Goal: Transaction & Acquisition: Obtain resource

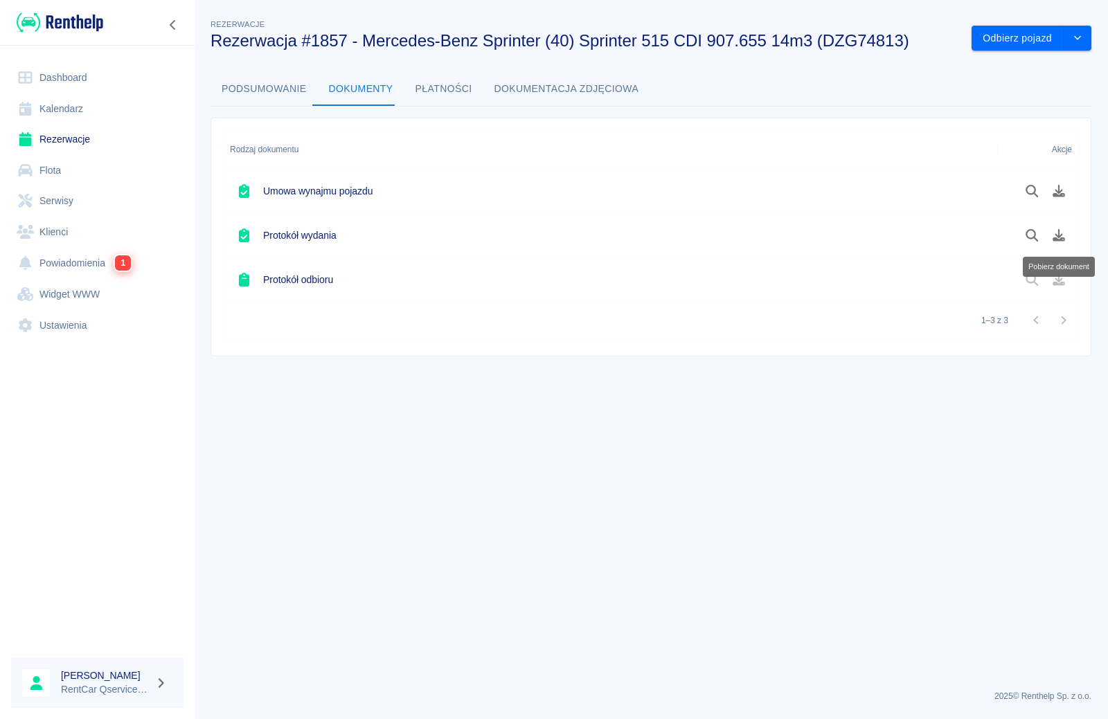
click at [59, 137] on link "Rezerwacje" at bounding box center [97, 139] width 172 height 31
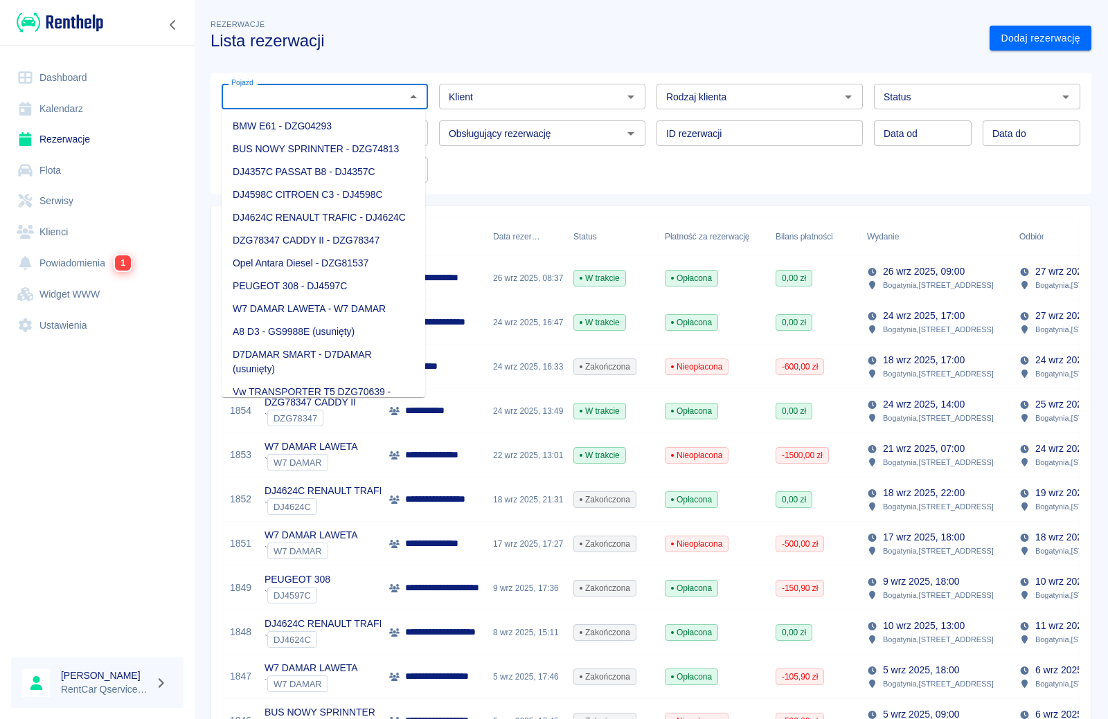
click at [318, 91] on input "Pojazd" at bounding box center [313, 96] width 175 height 17
drag, startPoint x: 321, startPoint y: 215, endPoint x: 622, endPoint y: 211, distance: 300.5
click at [321, 217] on li "DJ4624C RENAULT TRAFIC - DJ4624C" at bounding box center [324, 217] width 204 height 23
type input "DJ4624C RENAULT TRAFIC - DJ4624C"
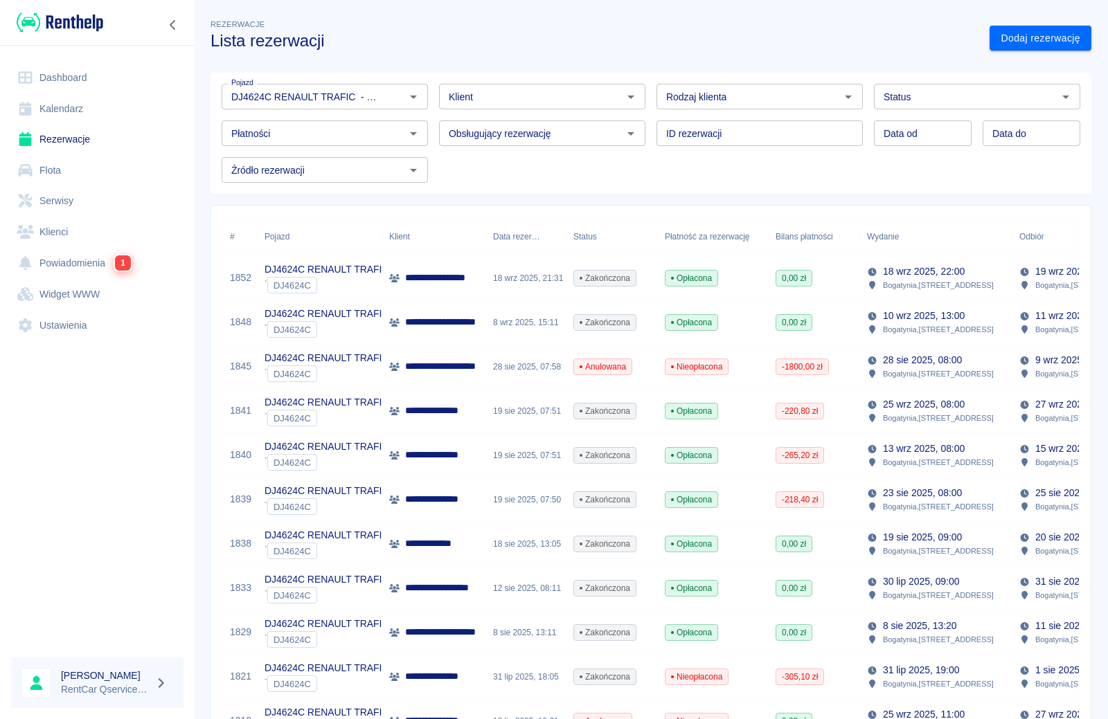
click at [469, 412] on p "**********" at bounding box center [449, 411] width 89 height 15
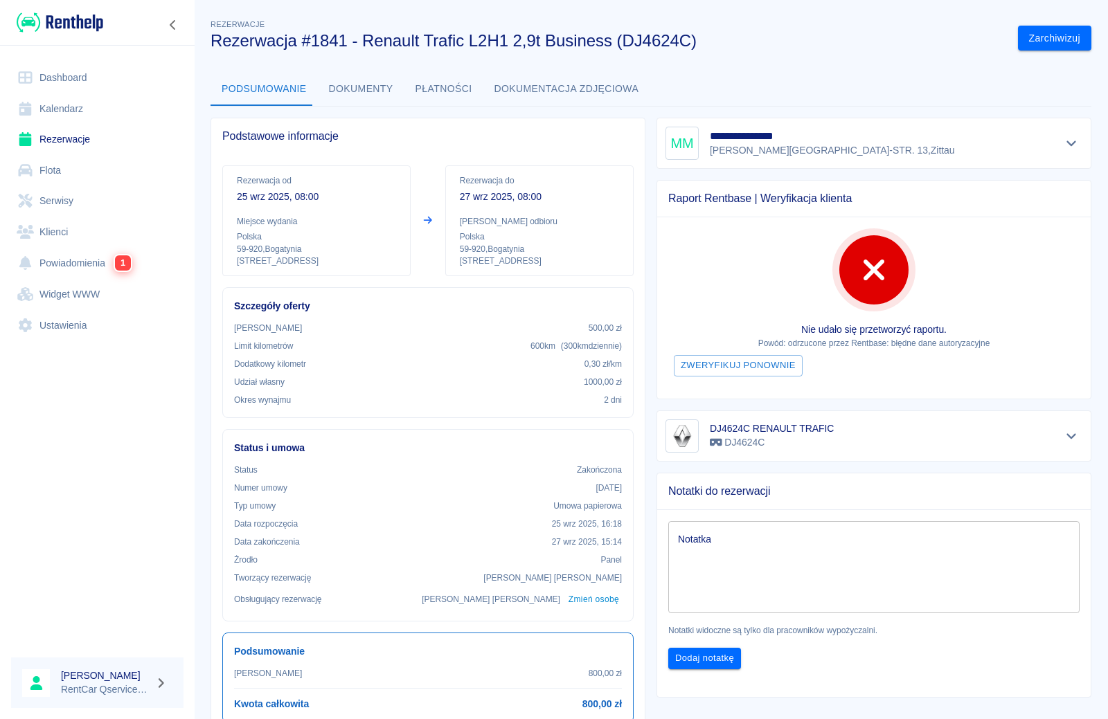
click at [340, 91] on button "Dokumenty" at bounding box center [361, 89] width 87 height 33
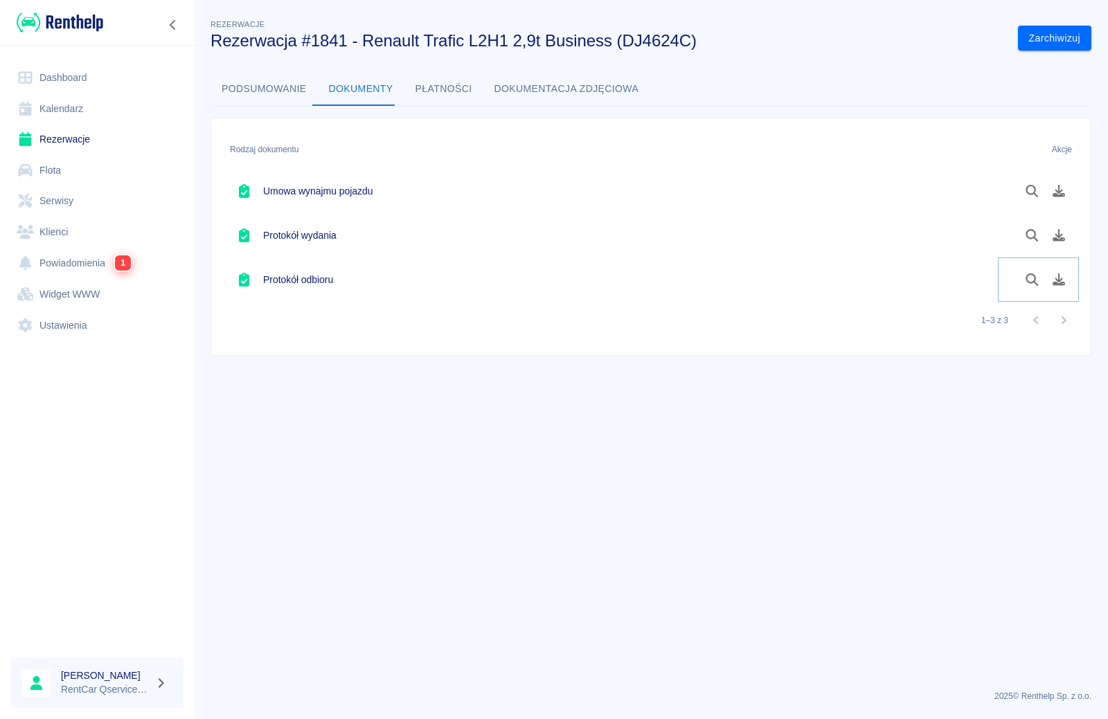
click at [1066, 276] on icon "Pobierz dokument" at bounding box center [1059, 279] width 16 height 12
